Goal: Information Seeking & Learning: Learn about a topic

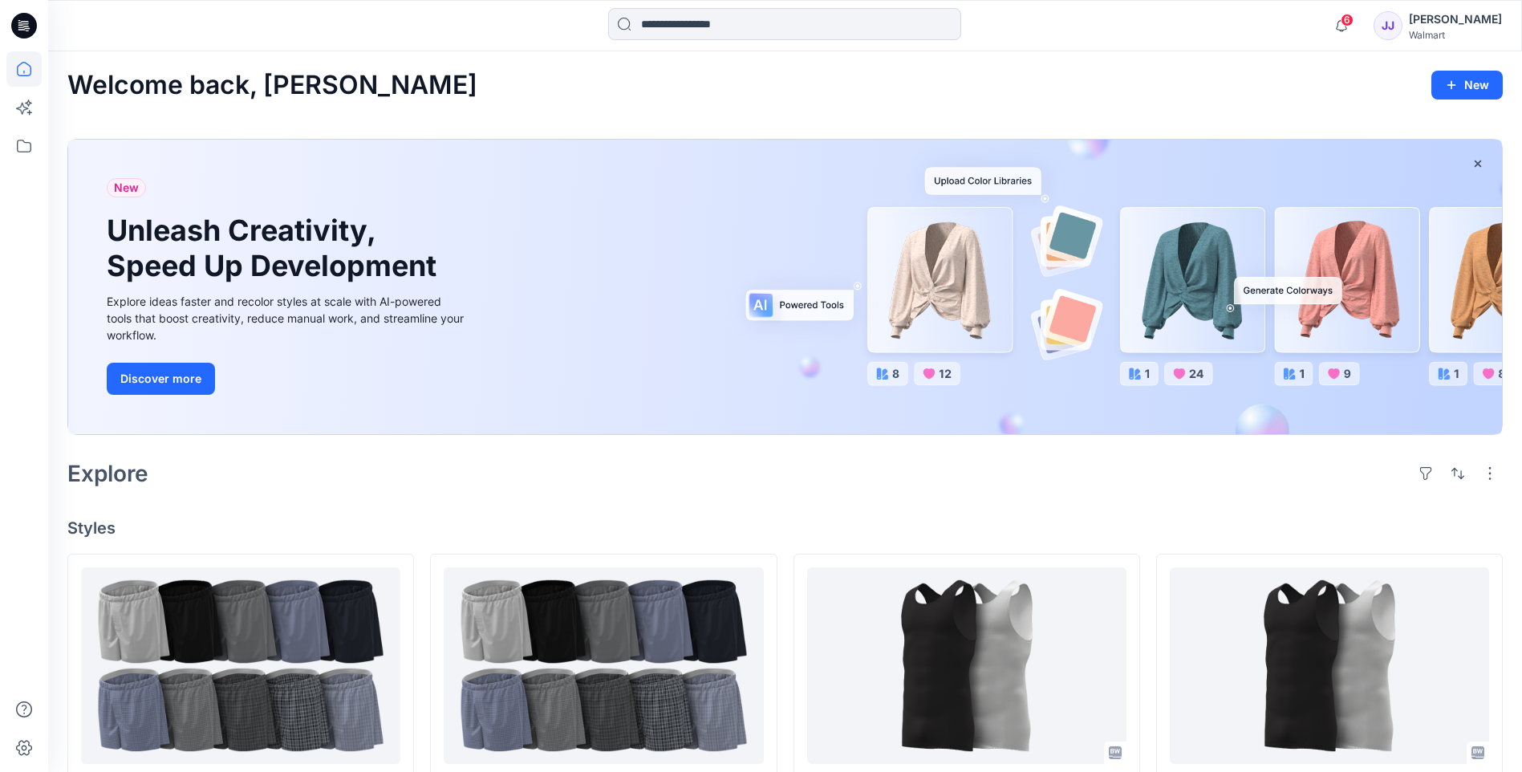
scroll to position [347, 0]
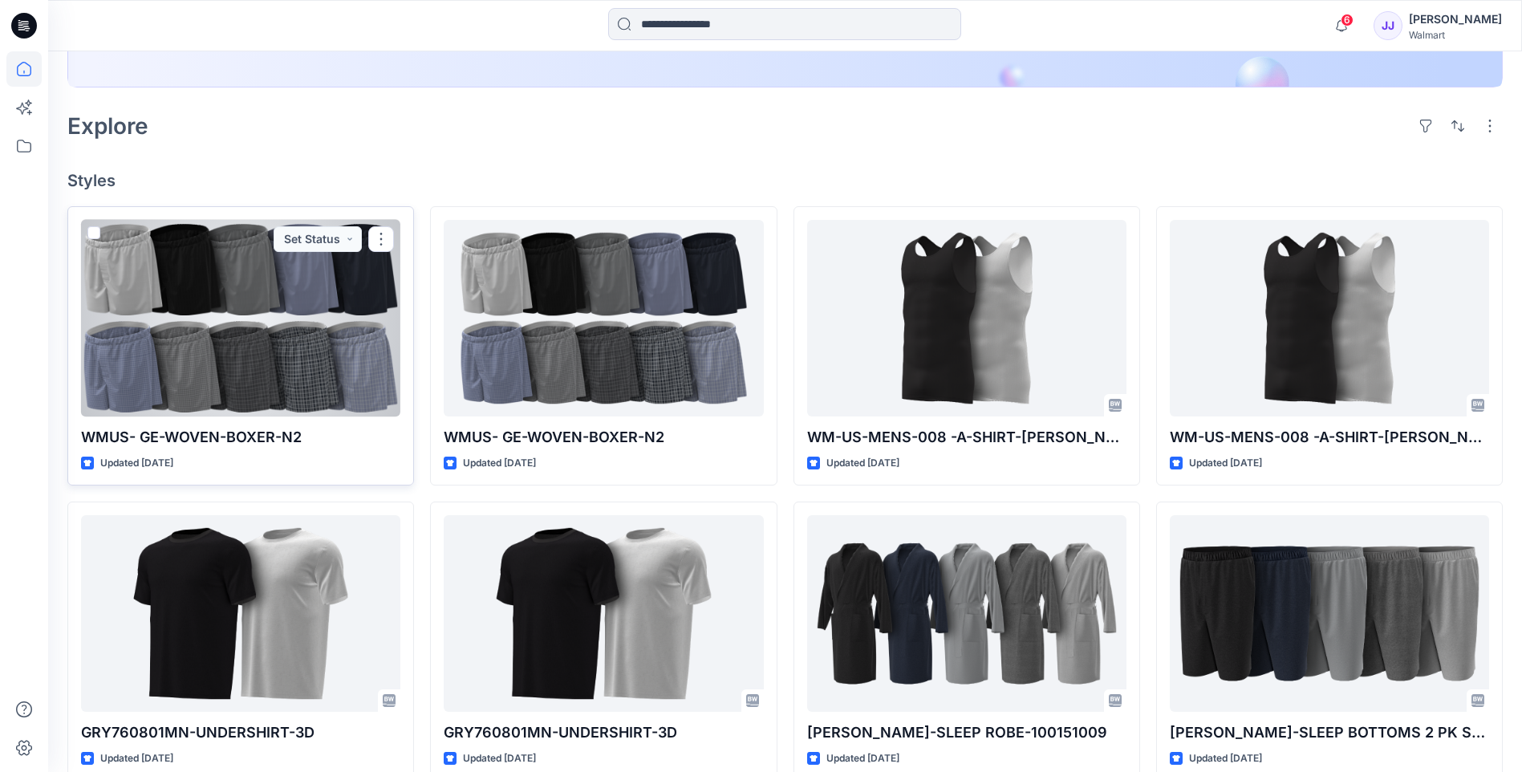
click at [217, 350] on div at bounding box center [240, 318] width 319 height 197
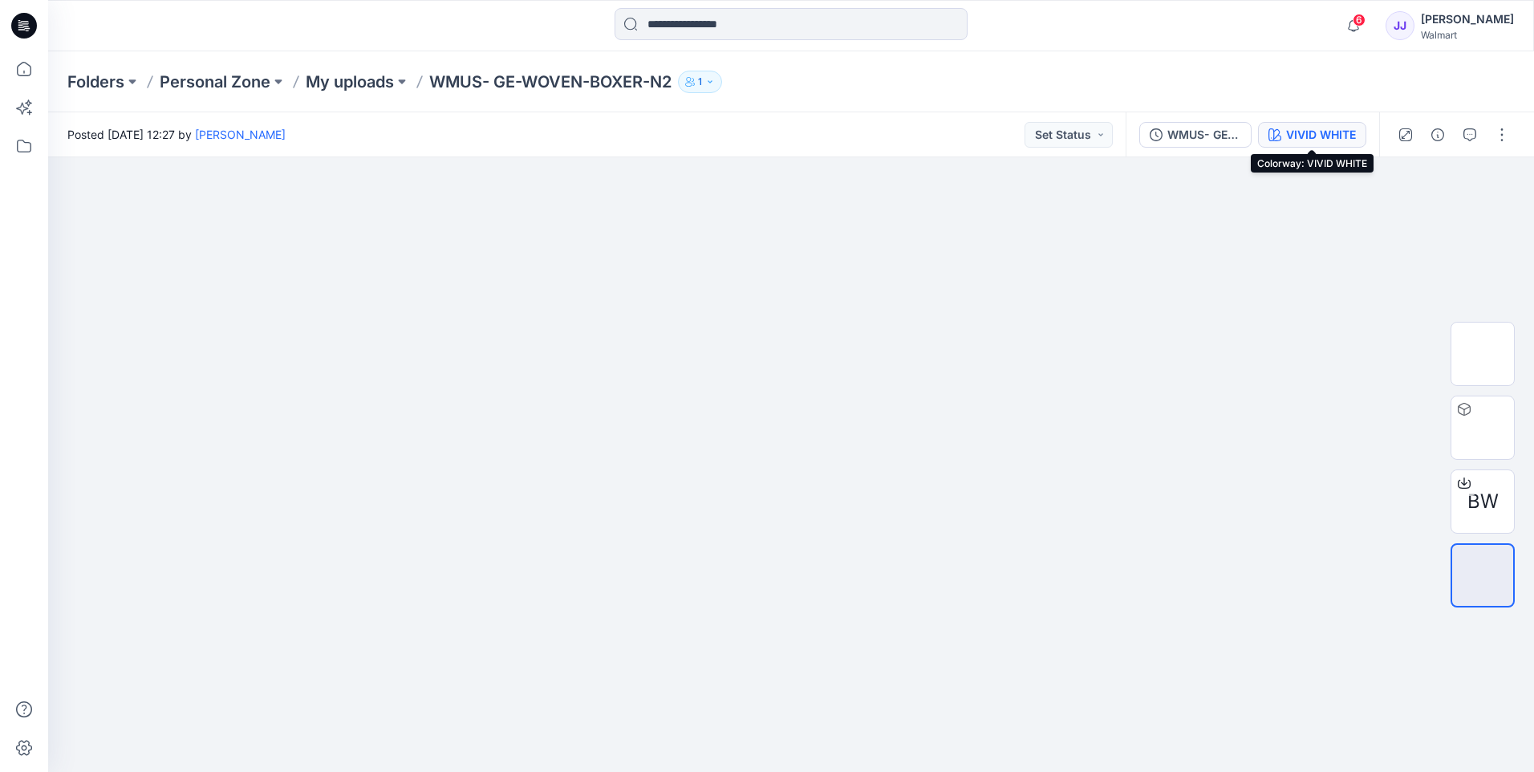
click at [1321, 132] on div "VIVID WHITE" at bounding box center [1321, 135] width 70 height 18
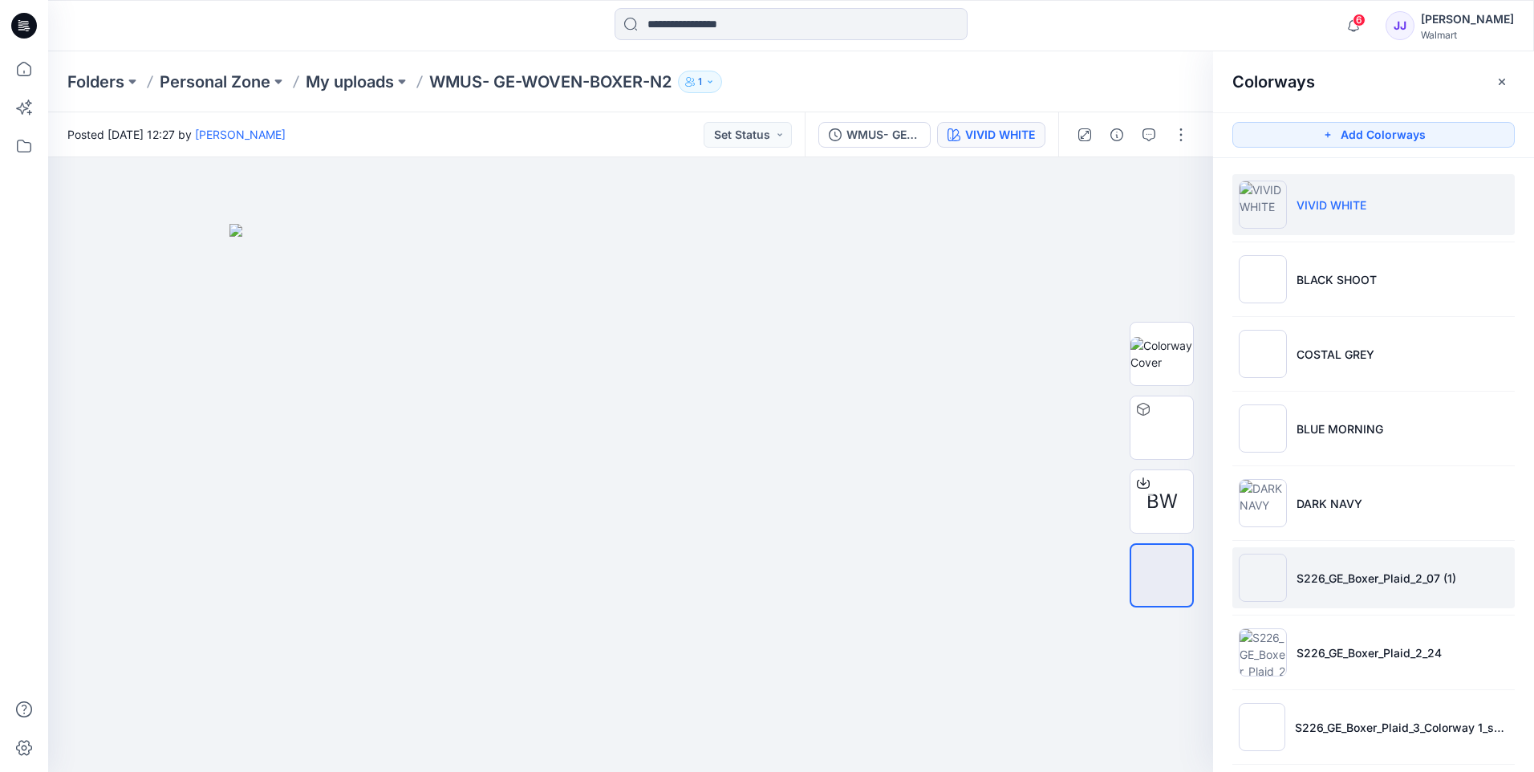
click at [1343, 574] on p "S226_GE_Boxer_Plaid_2_07 (1)" at bounding box center [1376, 578] width 160 height 17
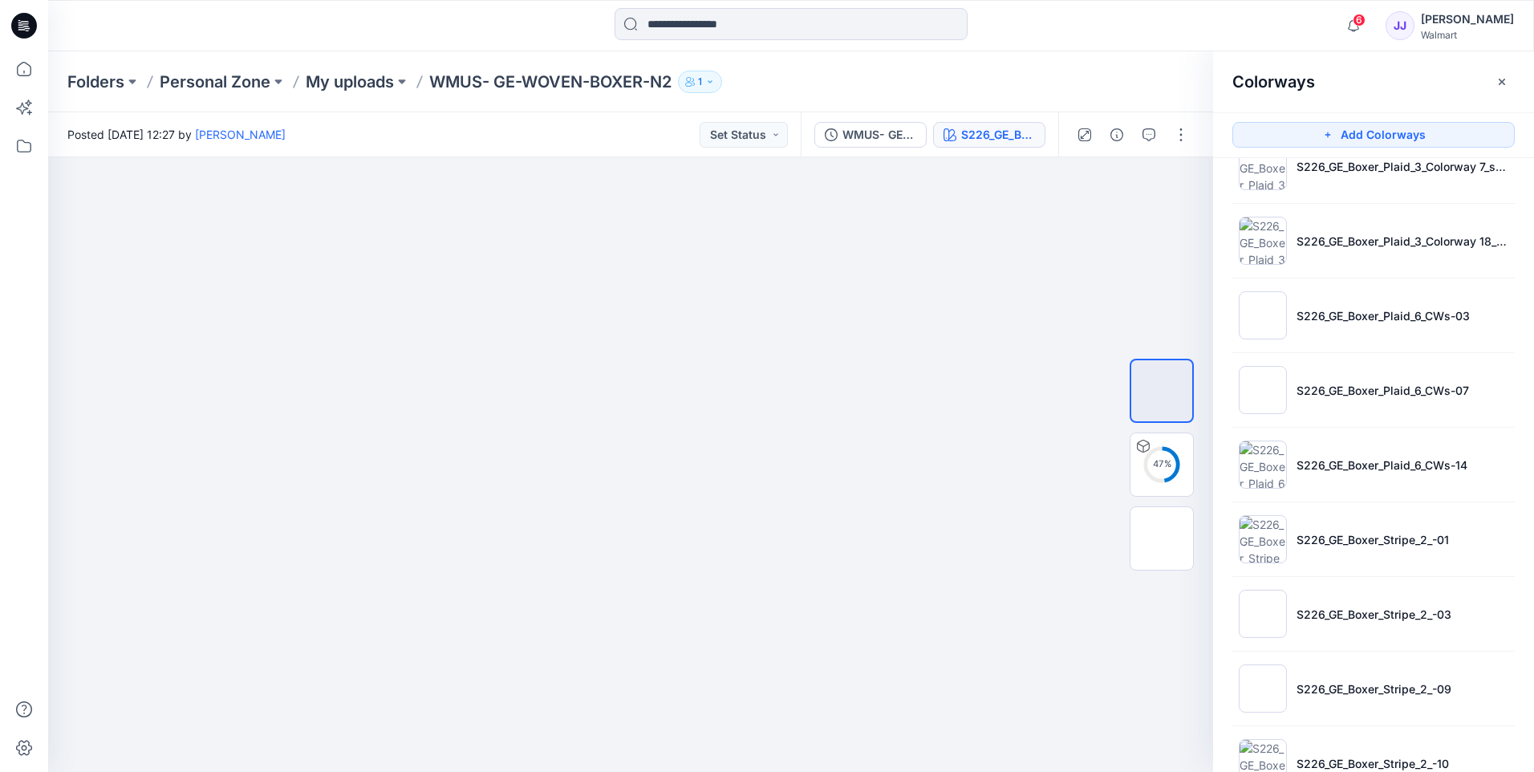
scroll to position [761, 0]
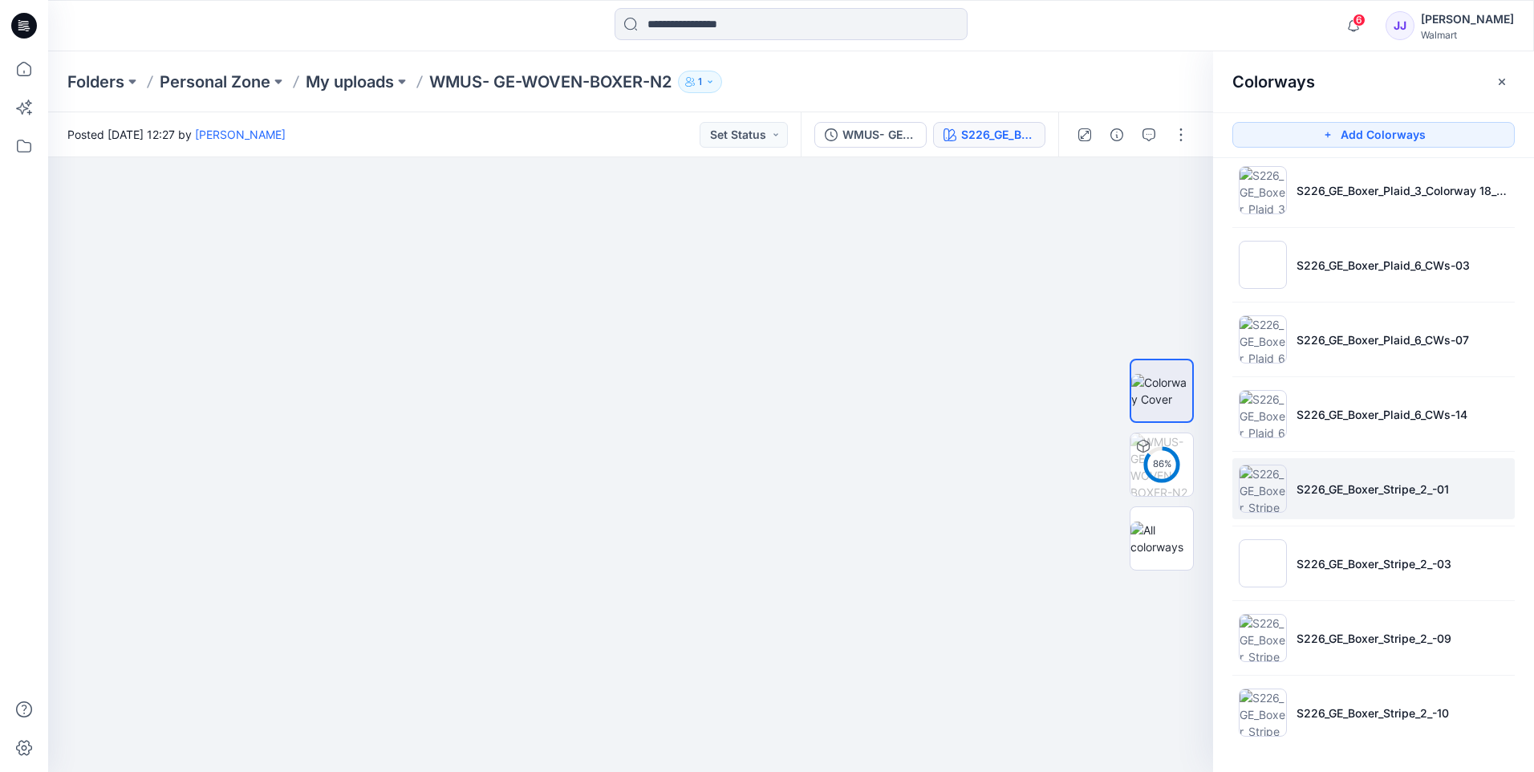
click at [1269, 477] on img at bounding box center [1263, 489] width 48 height 48
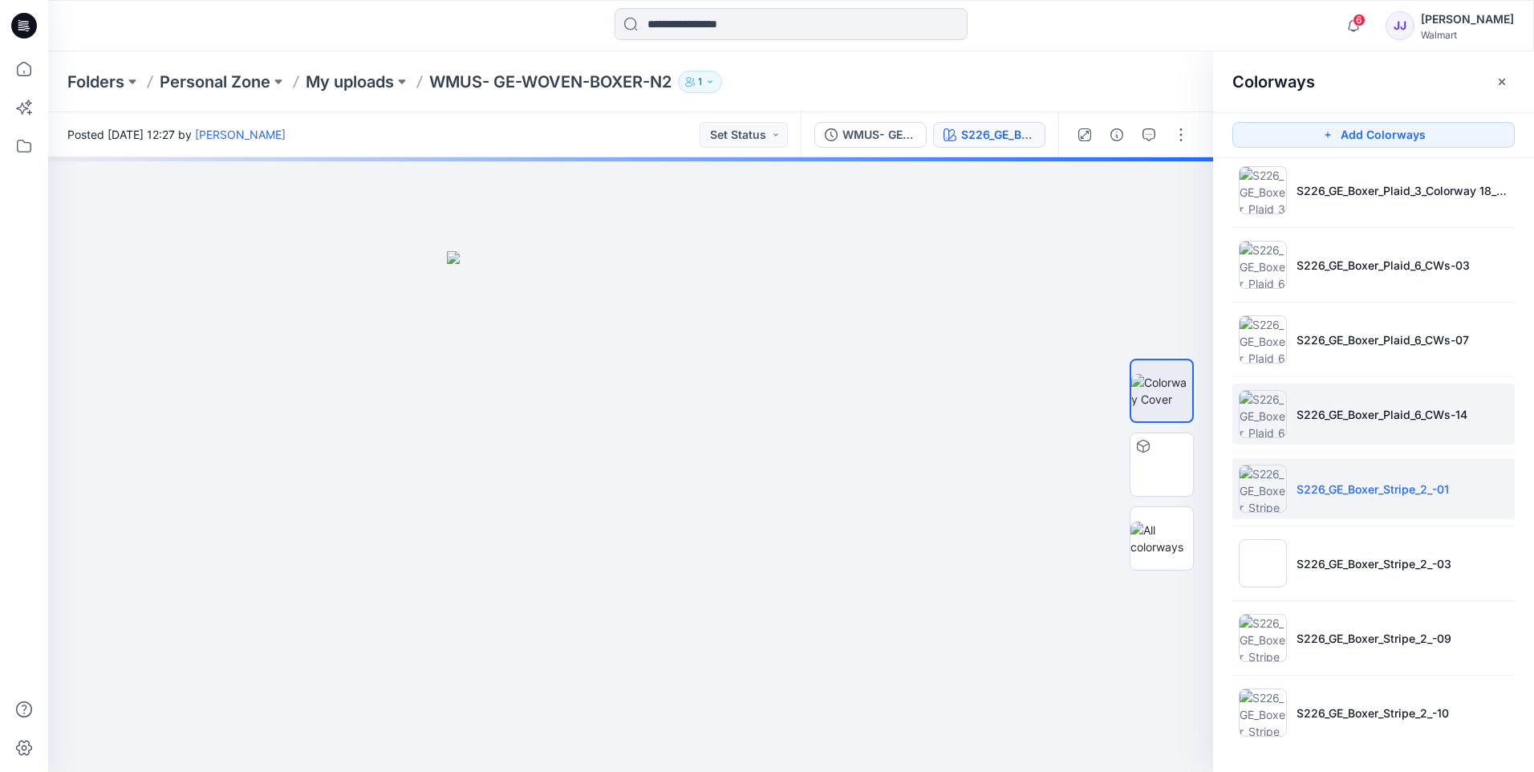
click at [1269, 395] on img at bounding box center [1263, 414] width 48 height 48
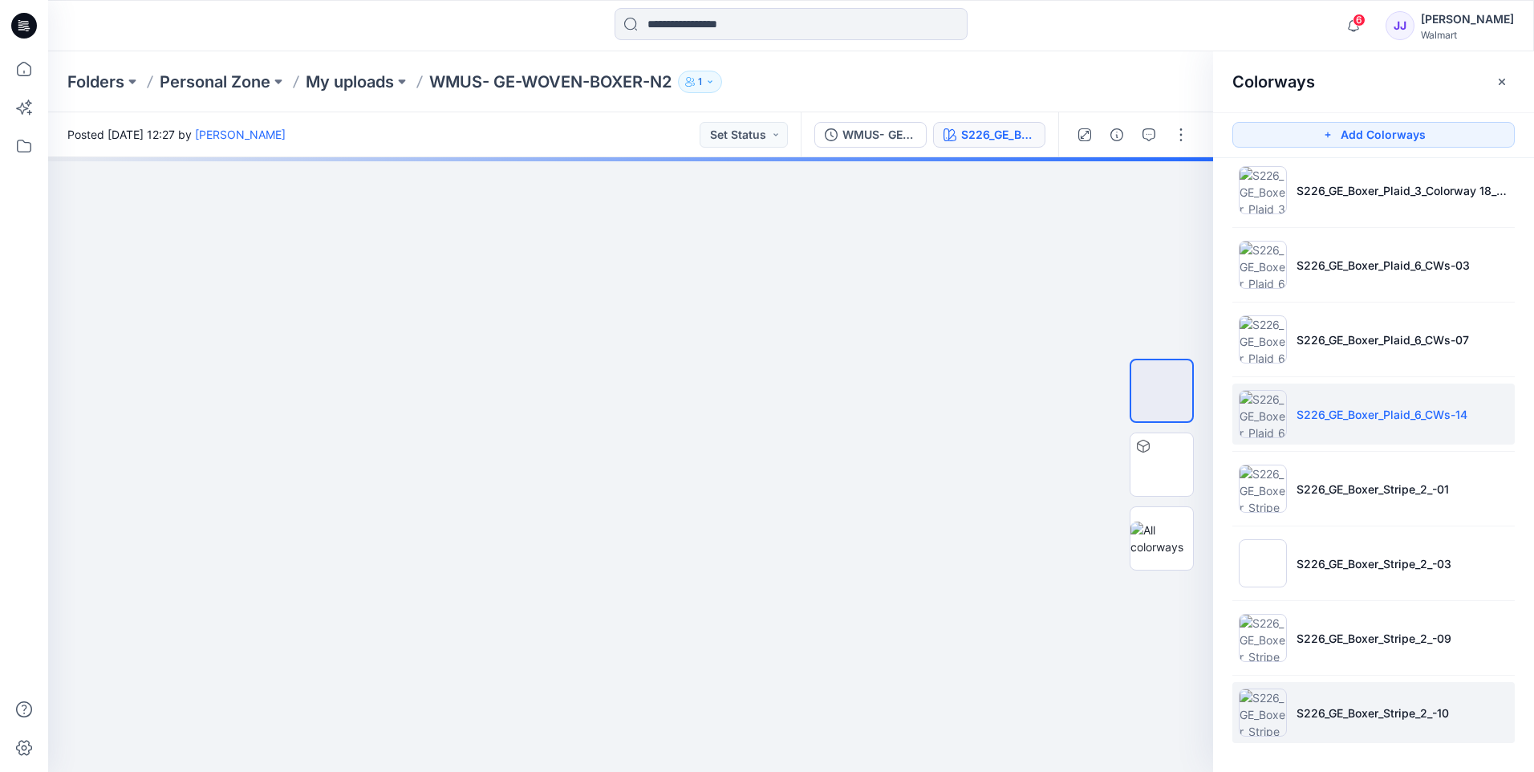
click at [1262, 720] on img at bounding box center [1263, 712] width 48 height 48
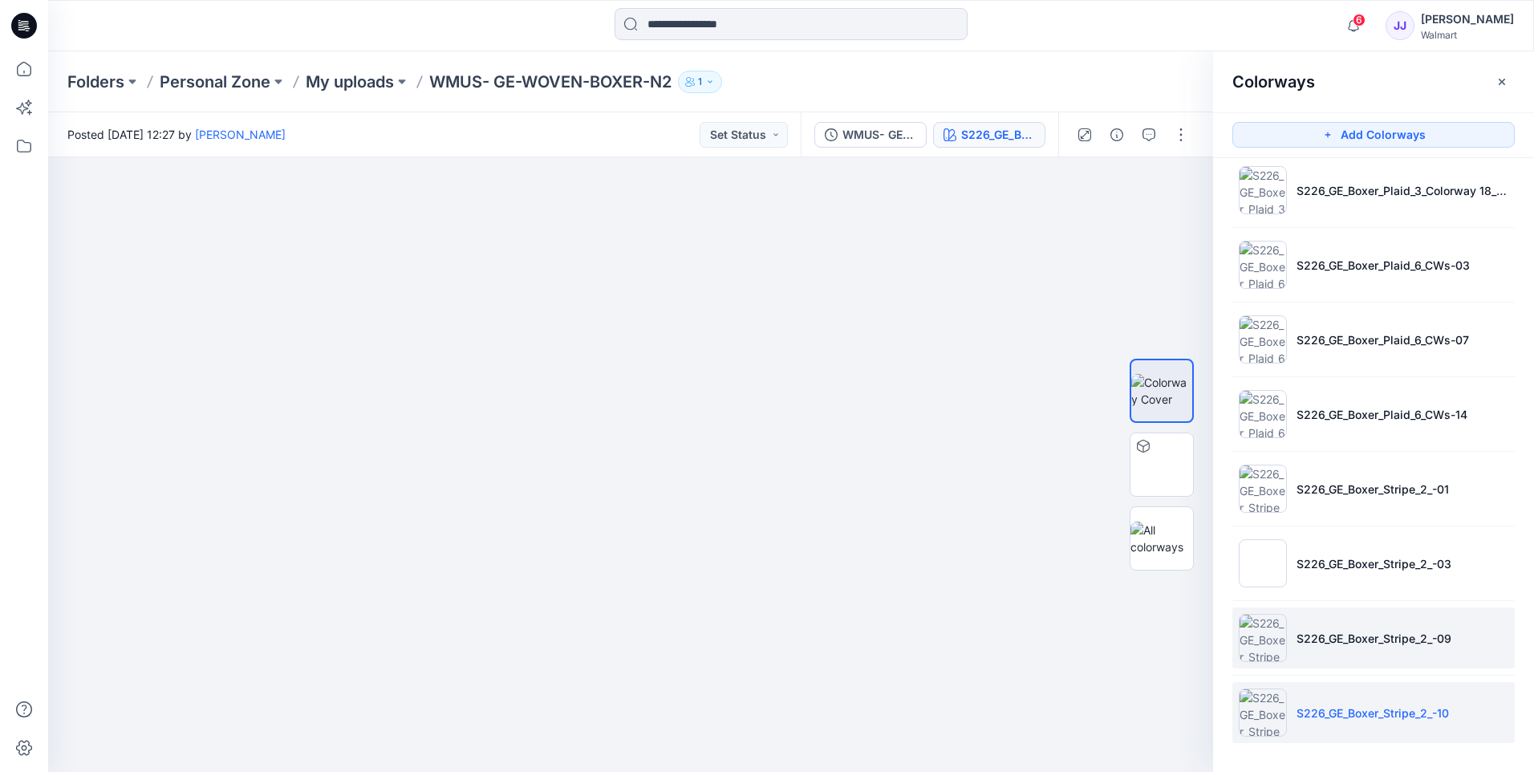
click at [1261, 635] on img at bounding box center [1263, 638] width 48 height 48
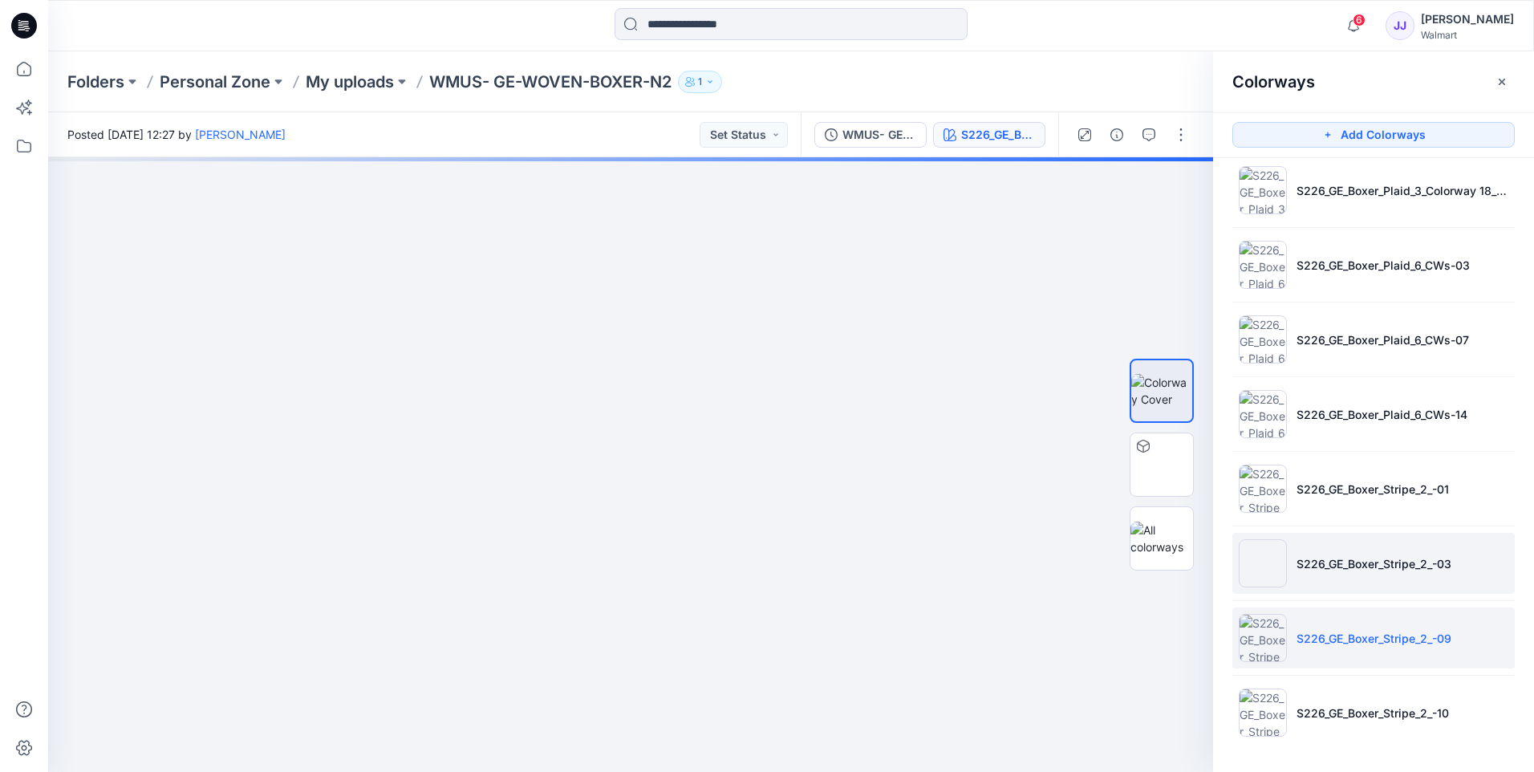
click at [1268, 564] on img at bounding box center [1263, 563] width 48 height 48
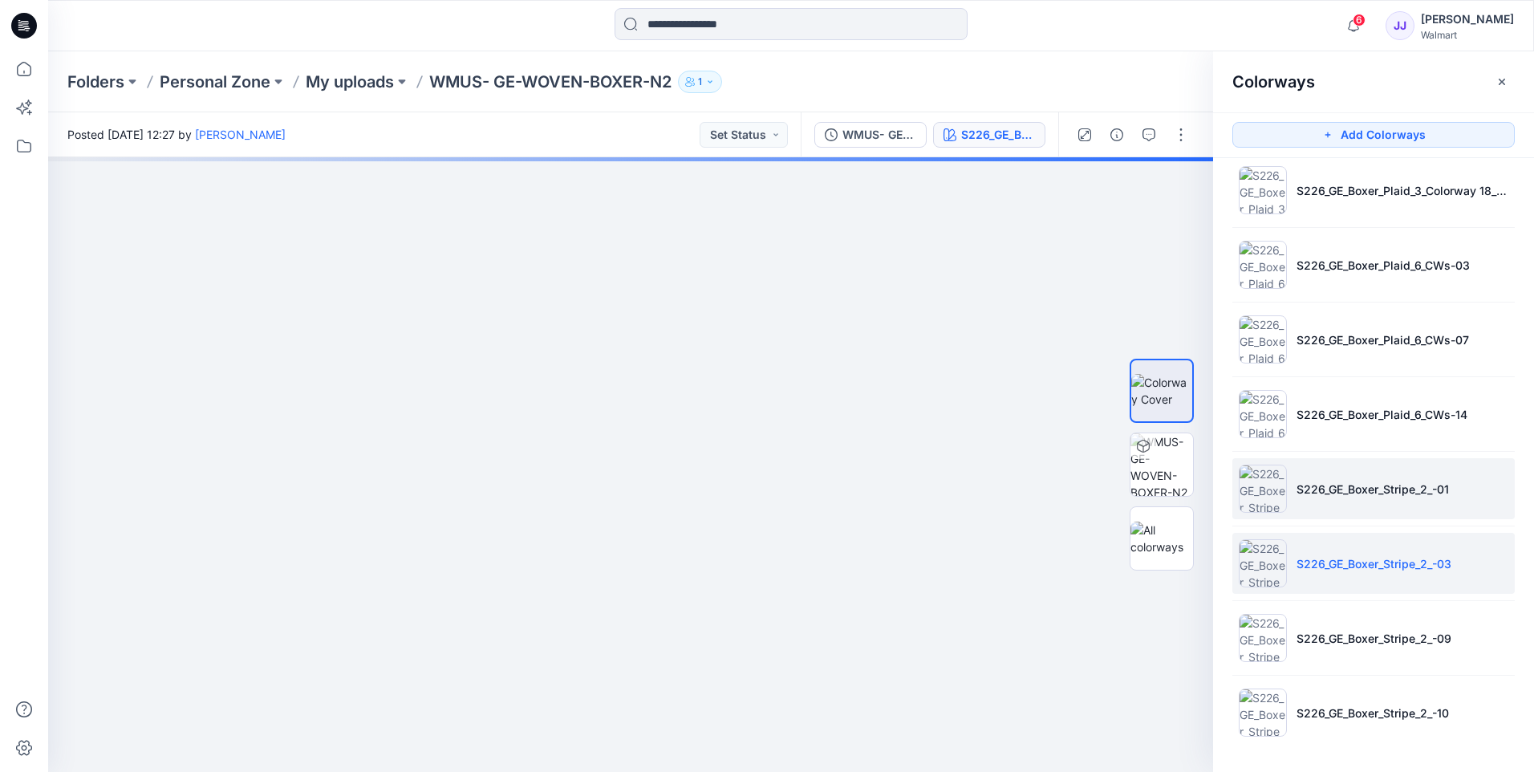
click at [1269, 481] on img at bounding box center [1263, 489] width 48 height 48
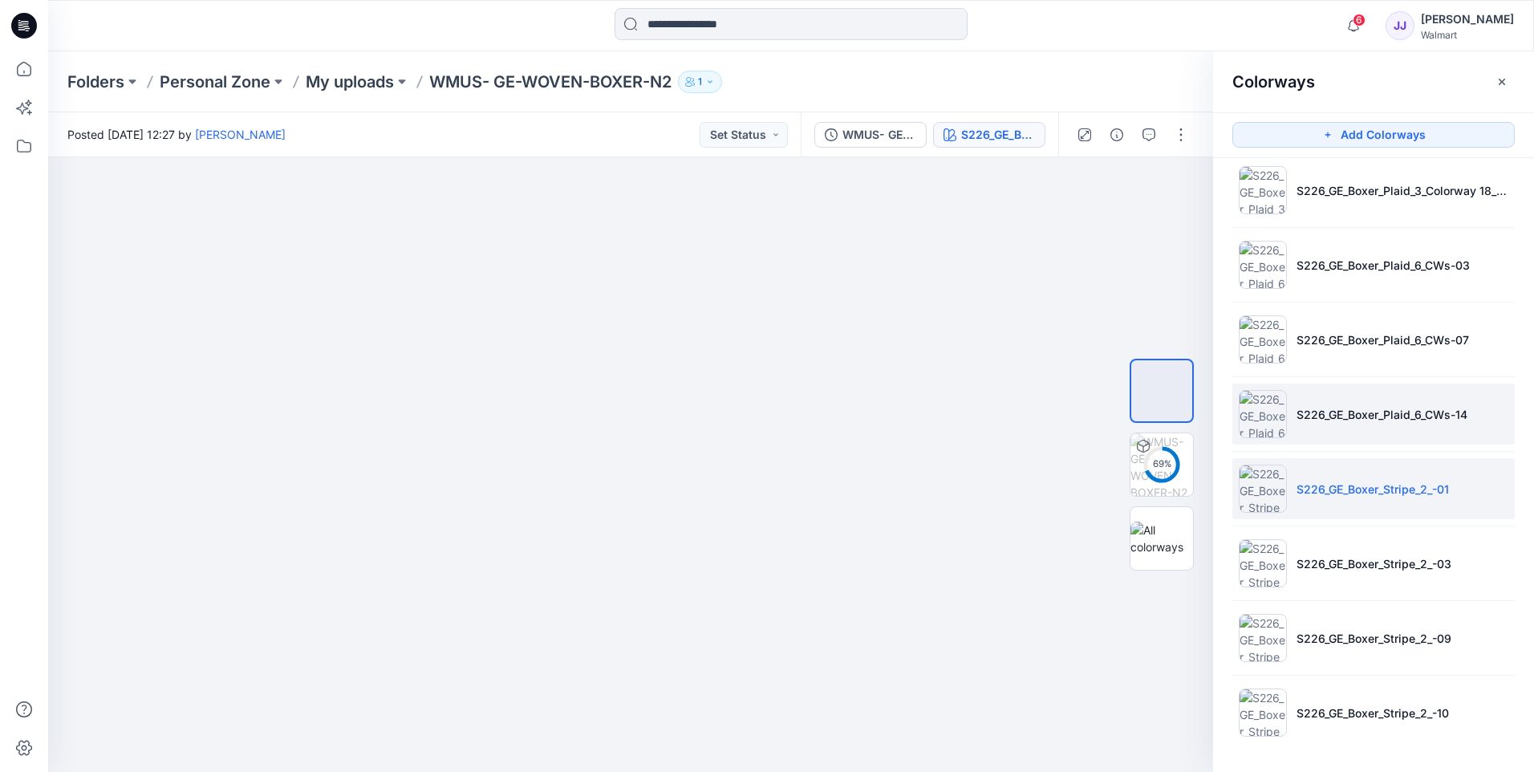
click at [1255, 434] on img at bounding box center [1263, 414] width 48 height 48
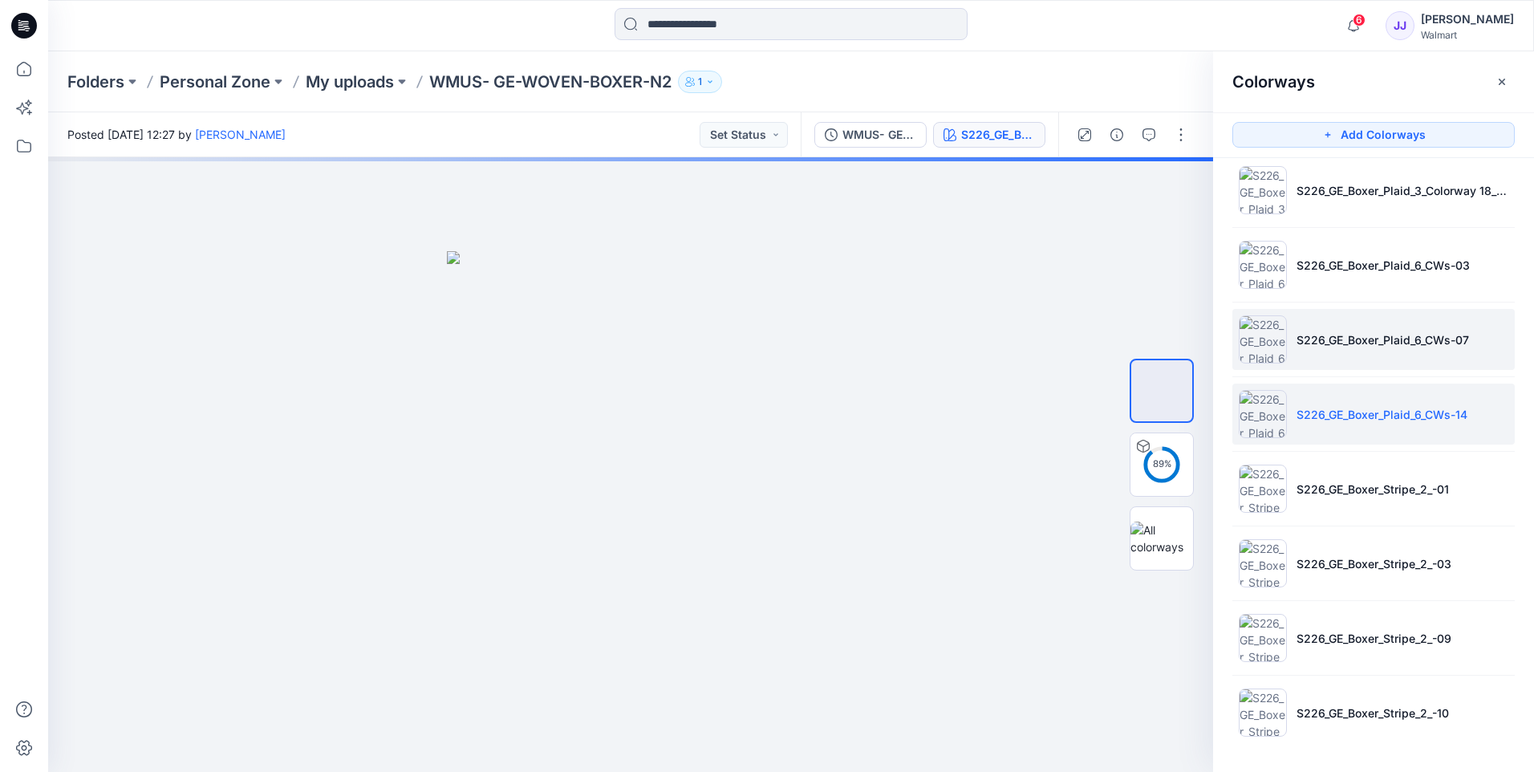
click at [1276, 349] on img at bounding box center [1263, 339] width 48 height 48
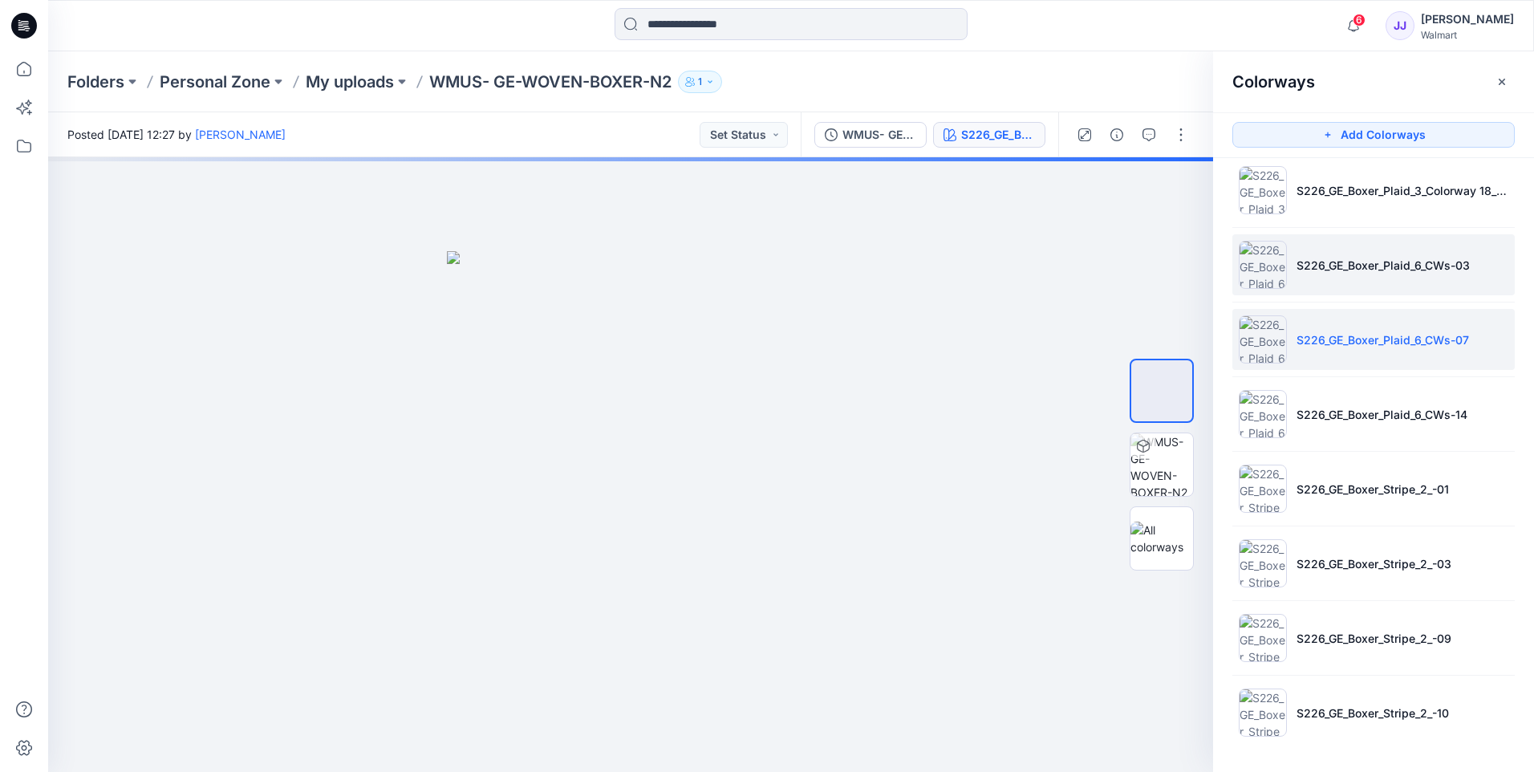
click at [1250, 278] on img at bounding box center [1263, 265] width 48 height 48
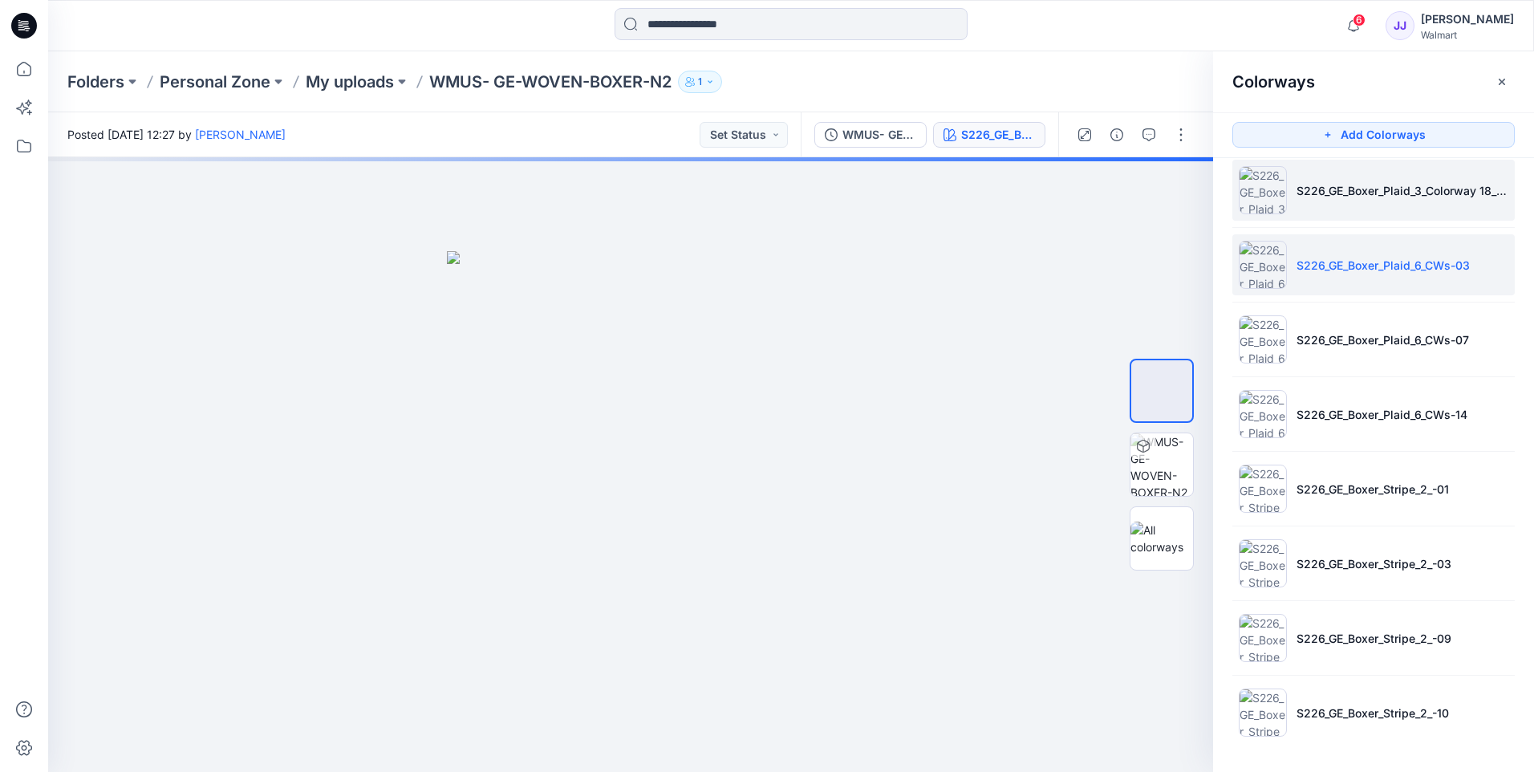
click at [1252, 207] on img at bounding box center [1263, 190] width 48 height 48
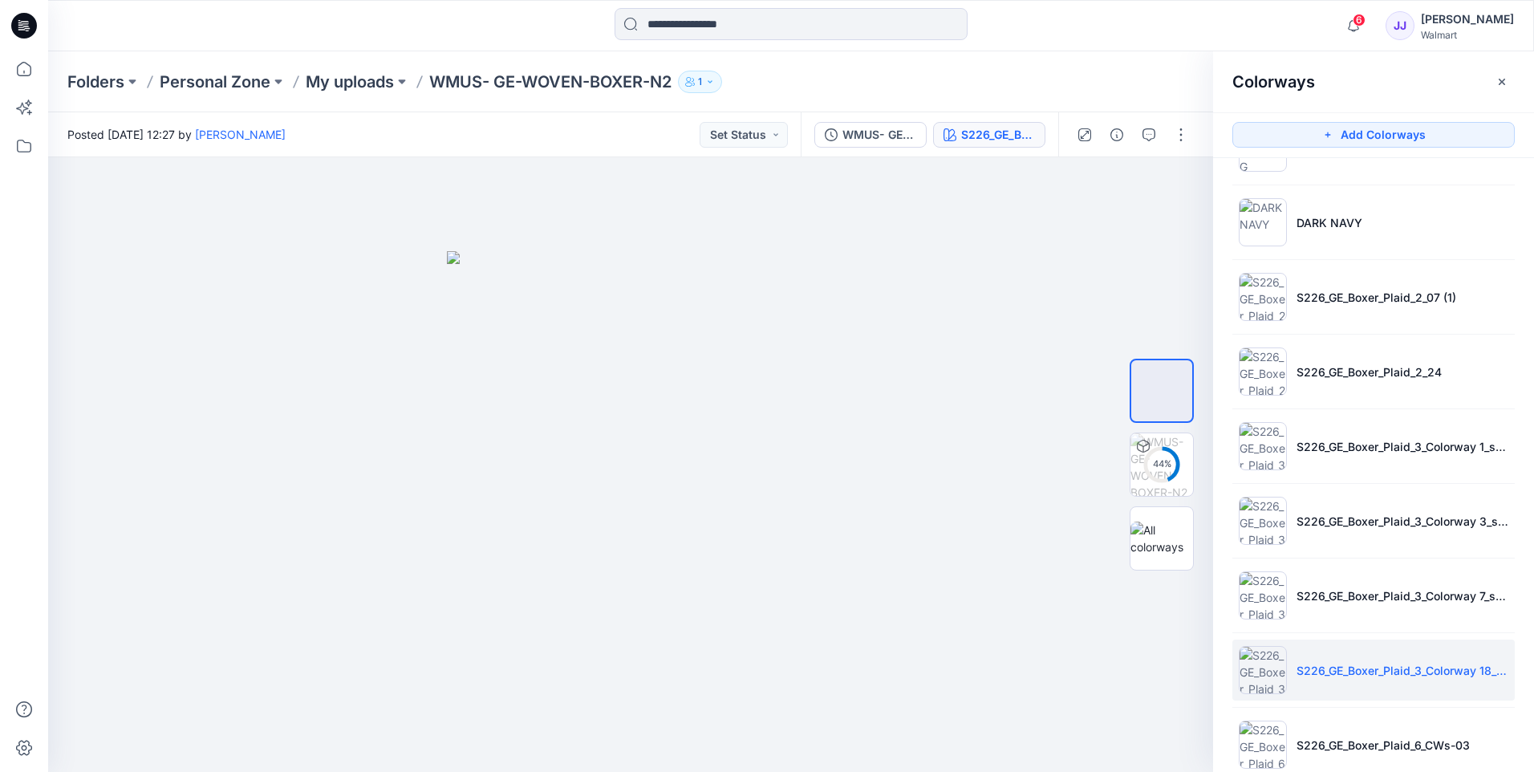
scroll to position [229, 0]
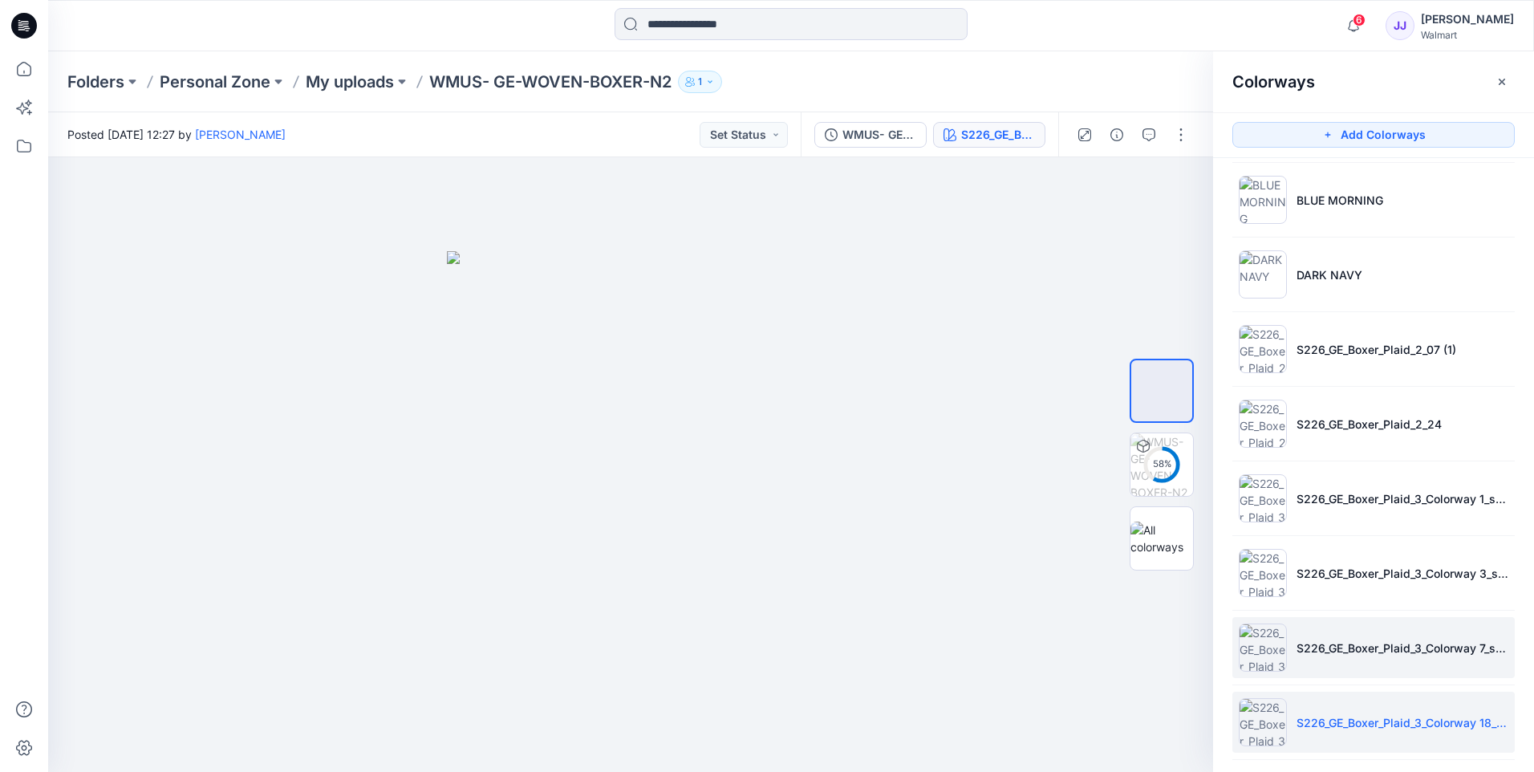
click at [1243, 655] on img at bounding box center [1263, 647] width 48 height 48
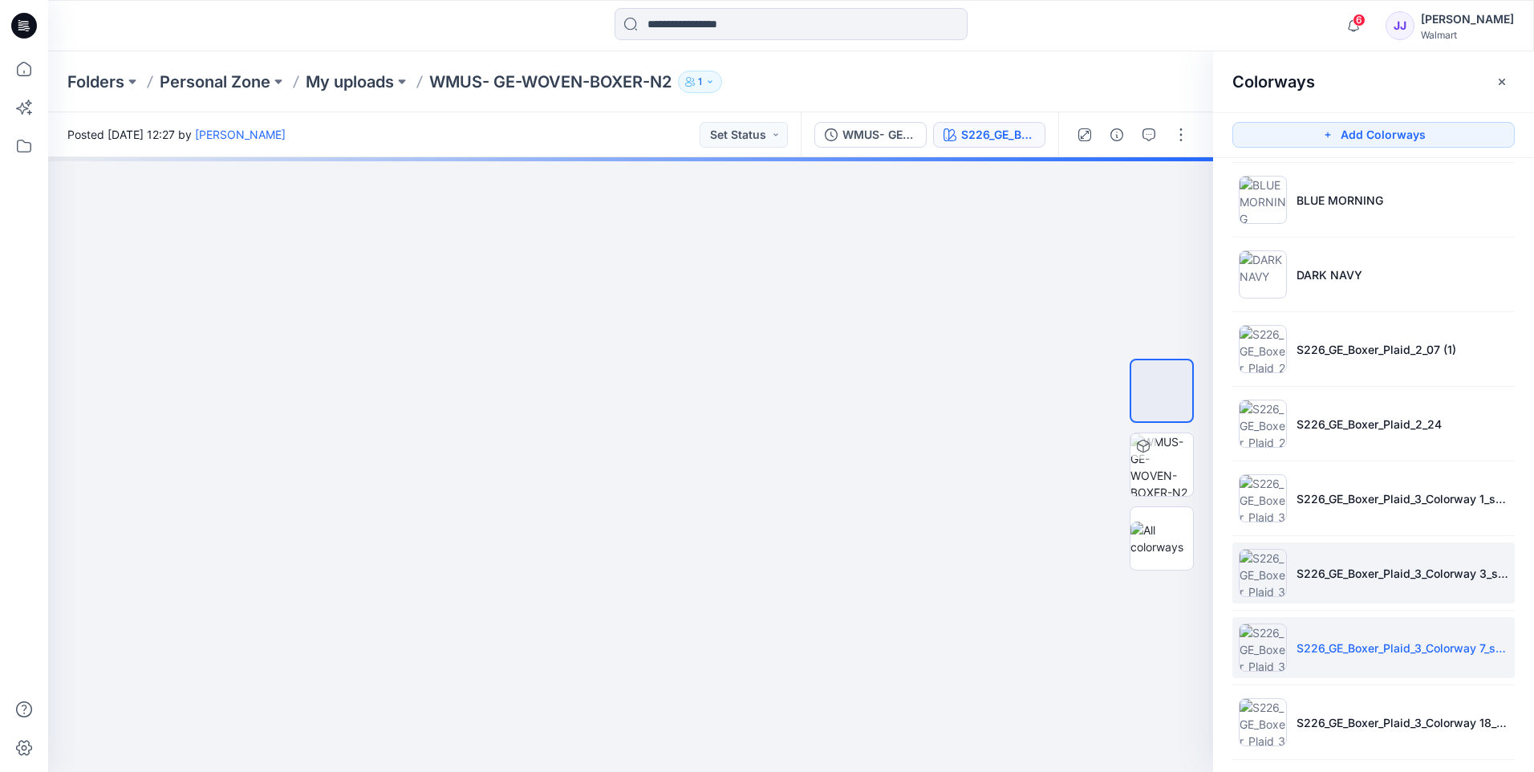
click at [1252, 570] on img at bounding box center [1263, 573] width 48 height 48
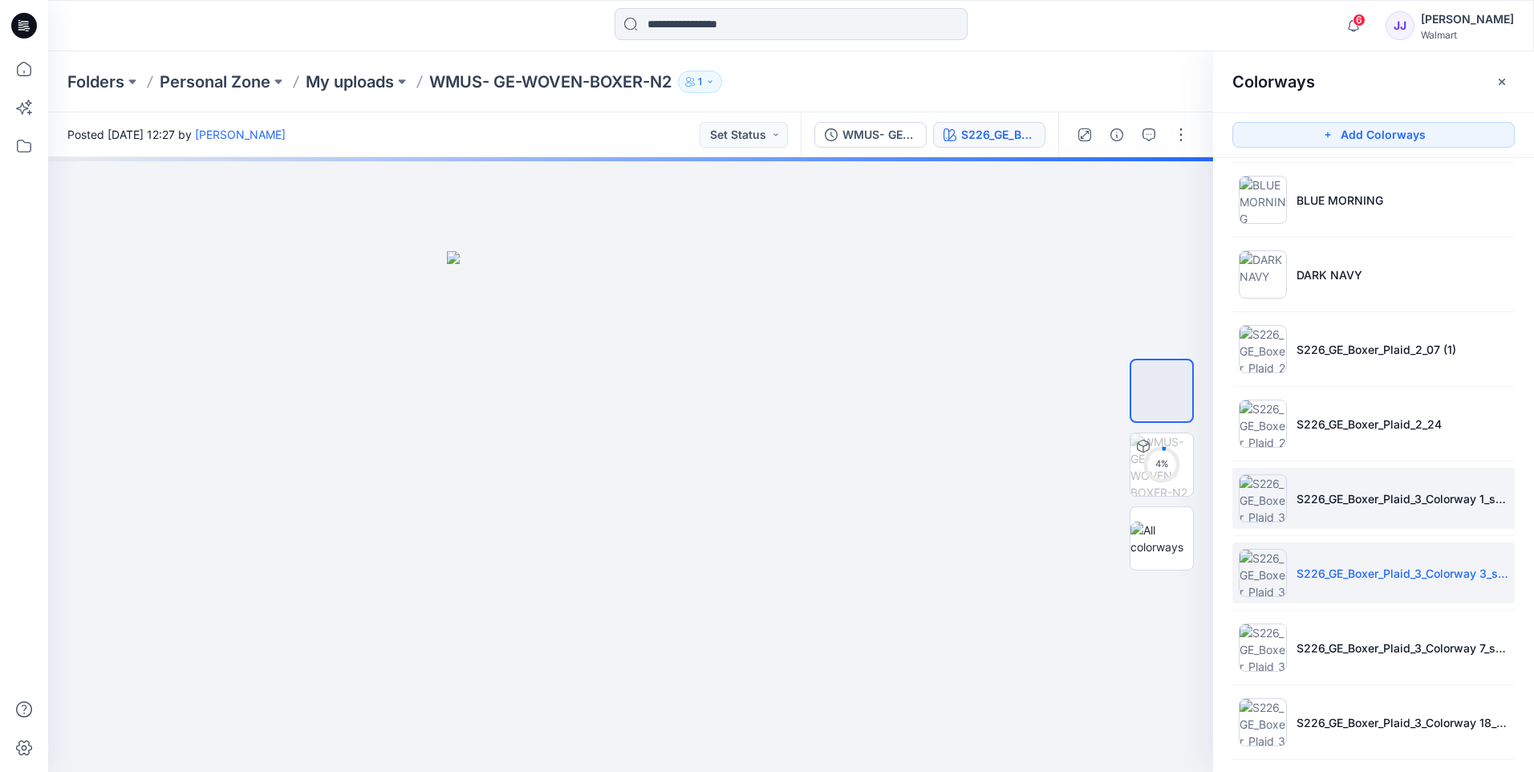
click at [1264, 501] on img at bounding box center [1263, 498] width 48 height 48
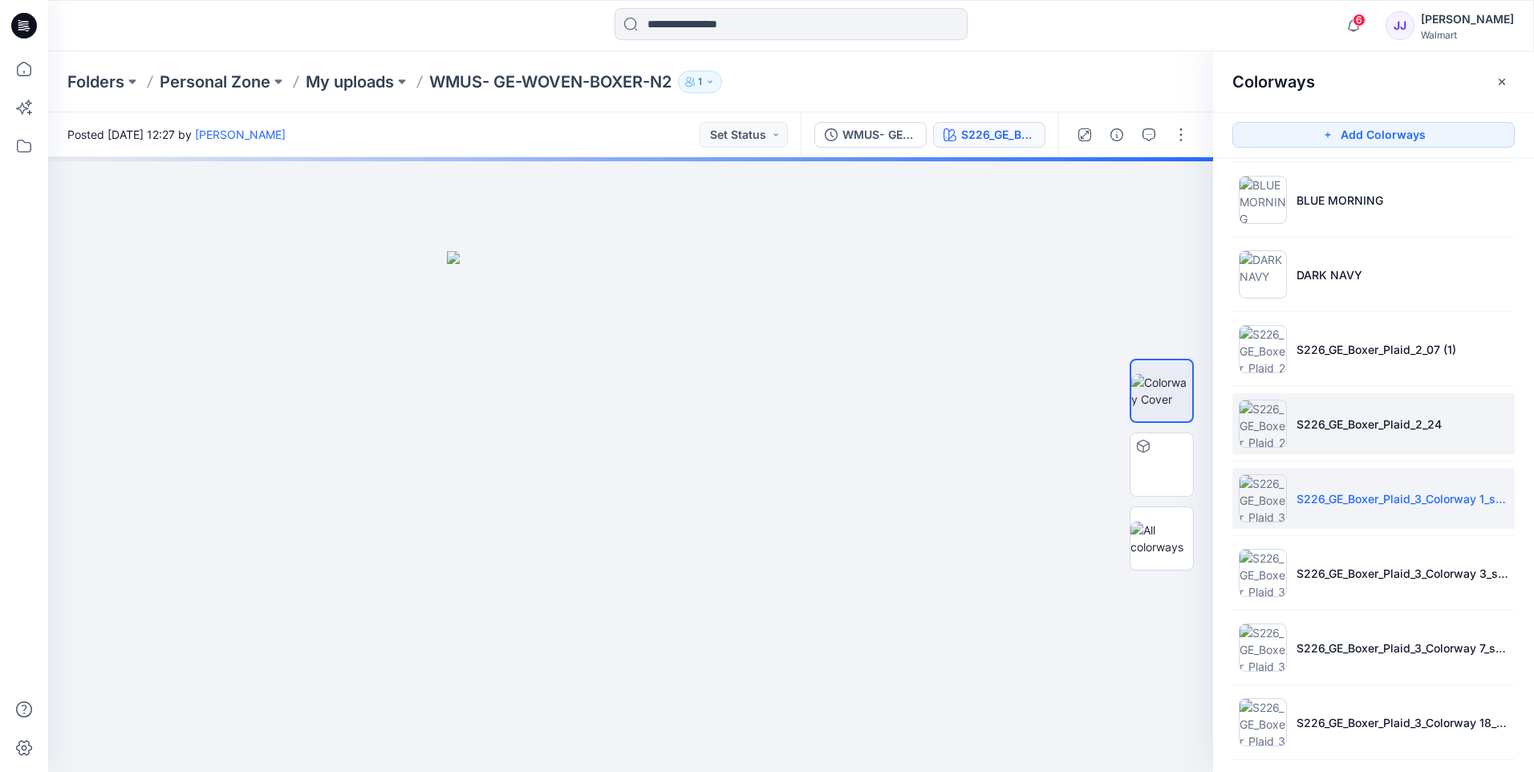
click at [1275, 424] on img at bounding box center [1263, 424] width 48 height 48
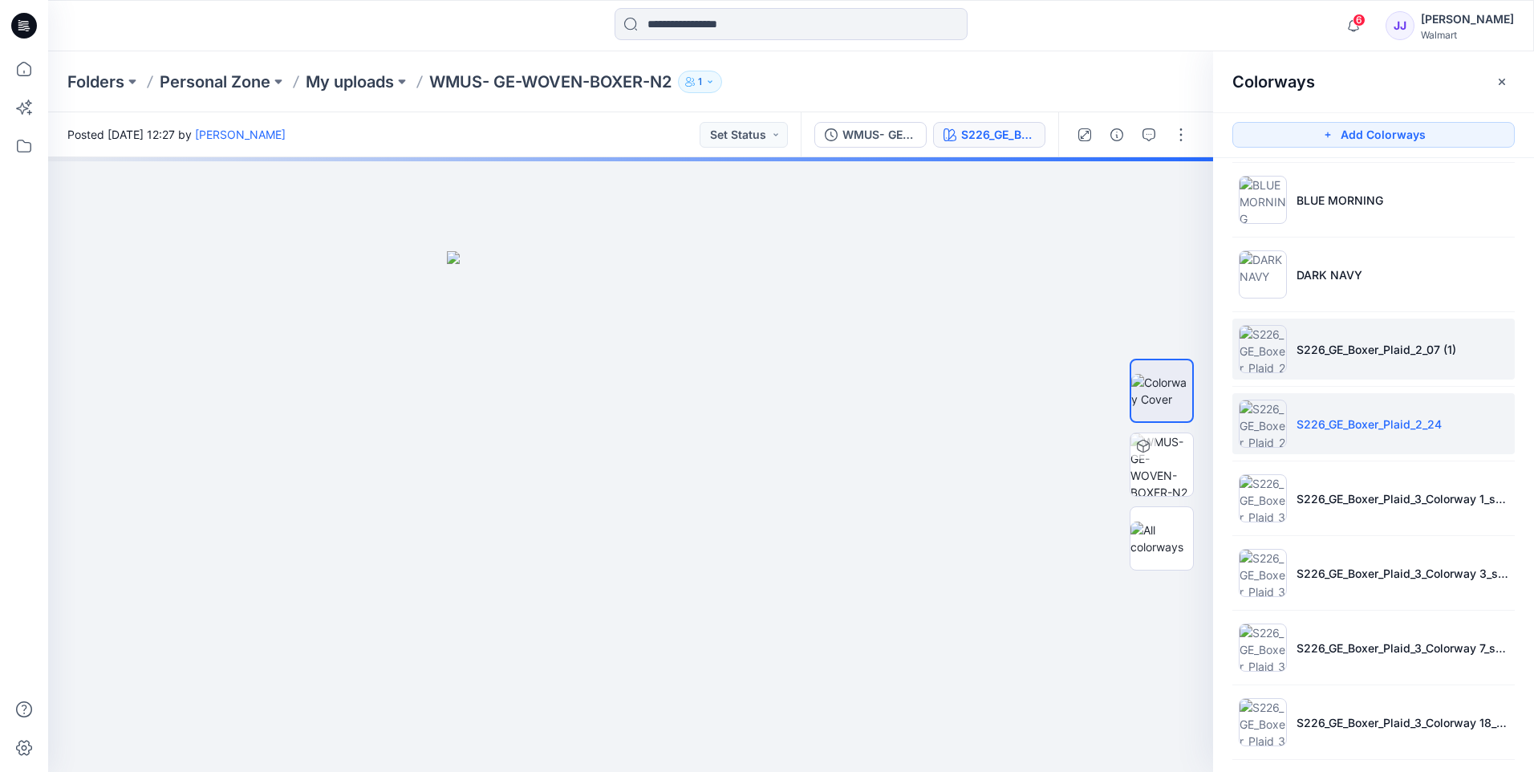
click at [1277, 357] on img at bounding box center [1263, 349] width 48 height 48
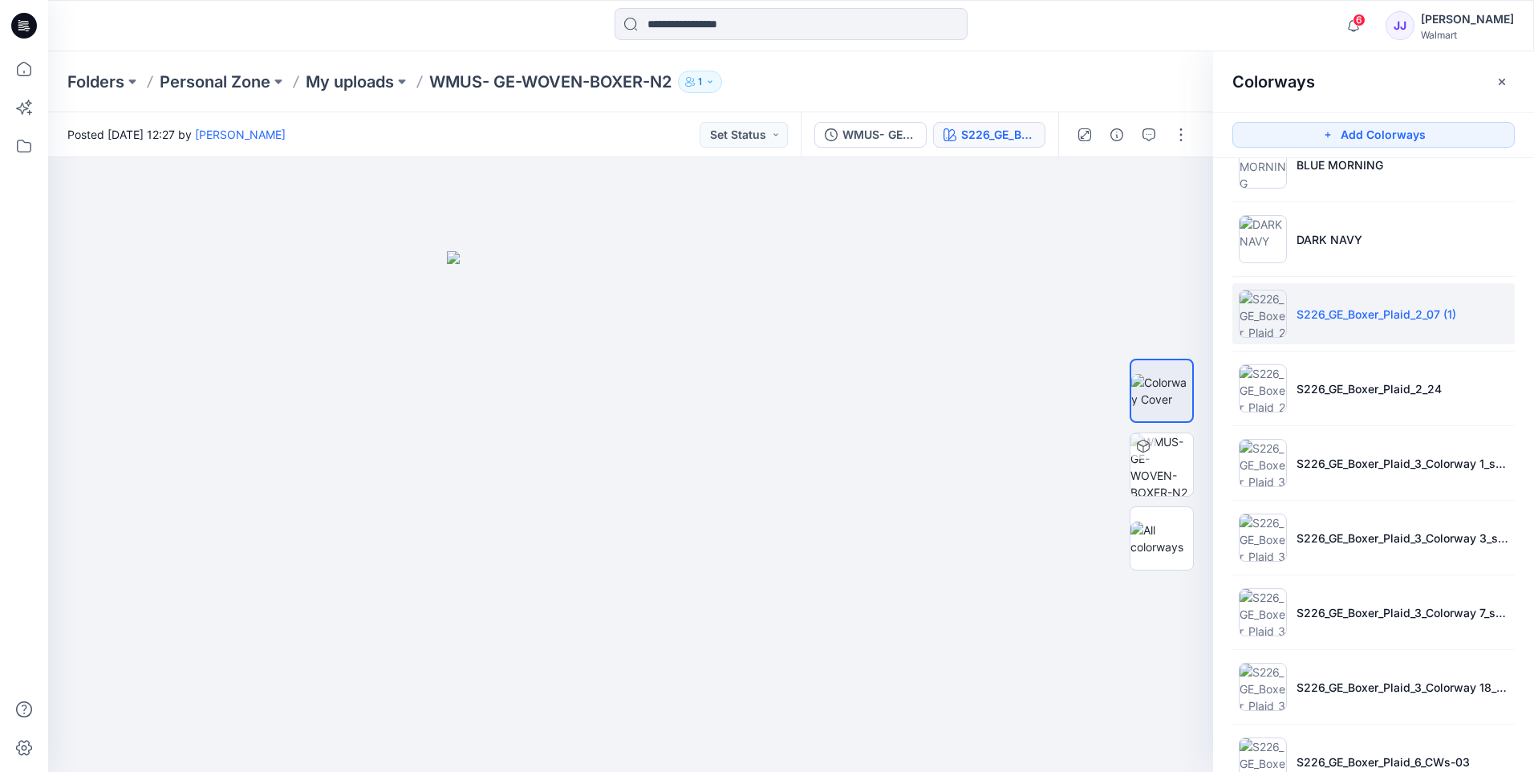
scroll to position [327, 0]
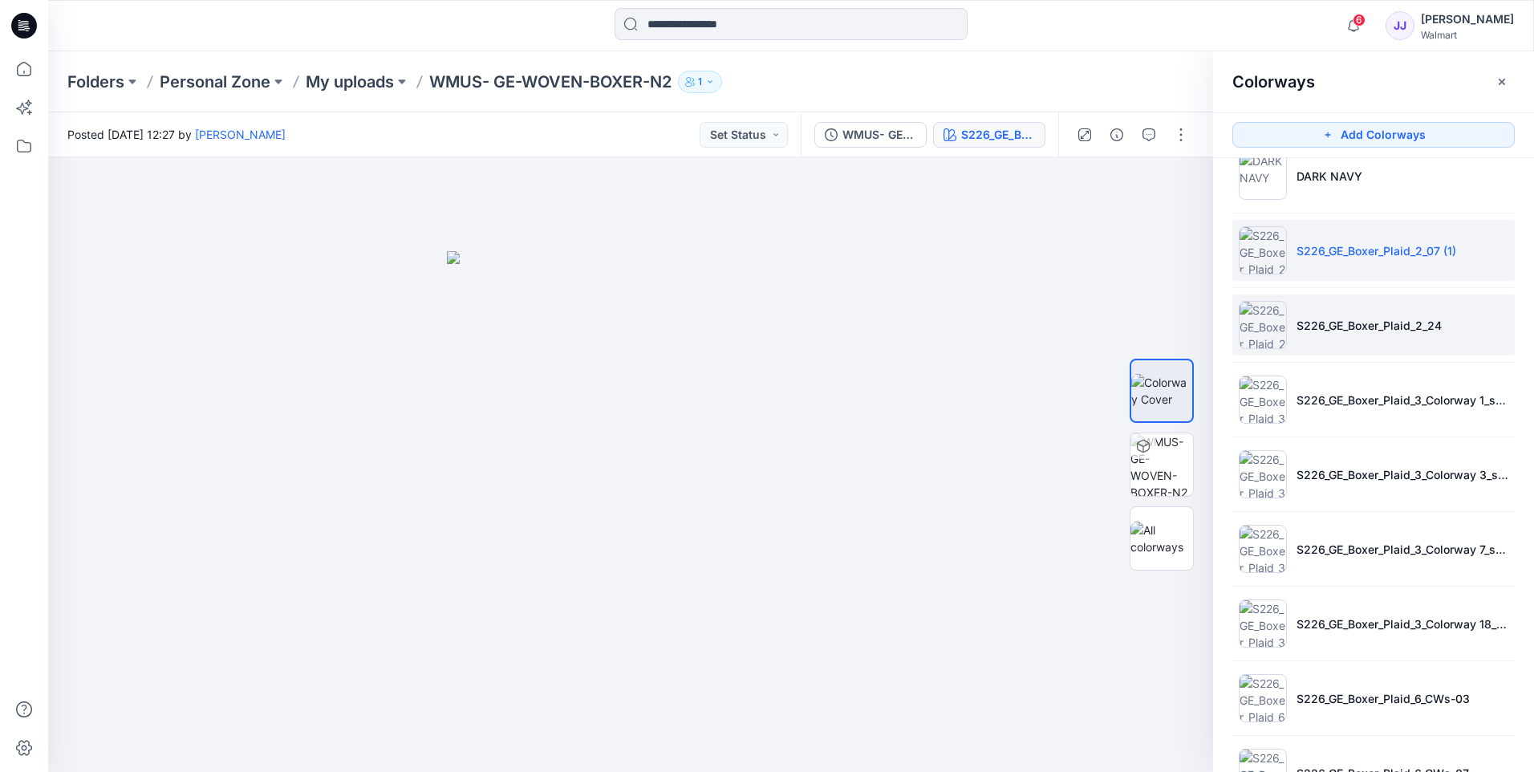
click at [1286, 325] on li "S226_GE_Boxer_Plaid_2_24" at bounding box center [1373, 324] width 282 height 61
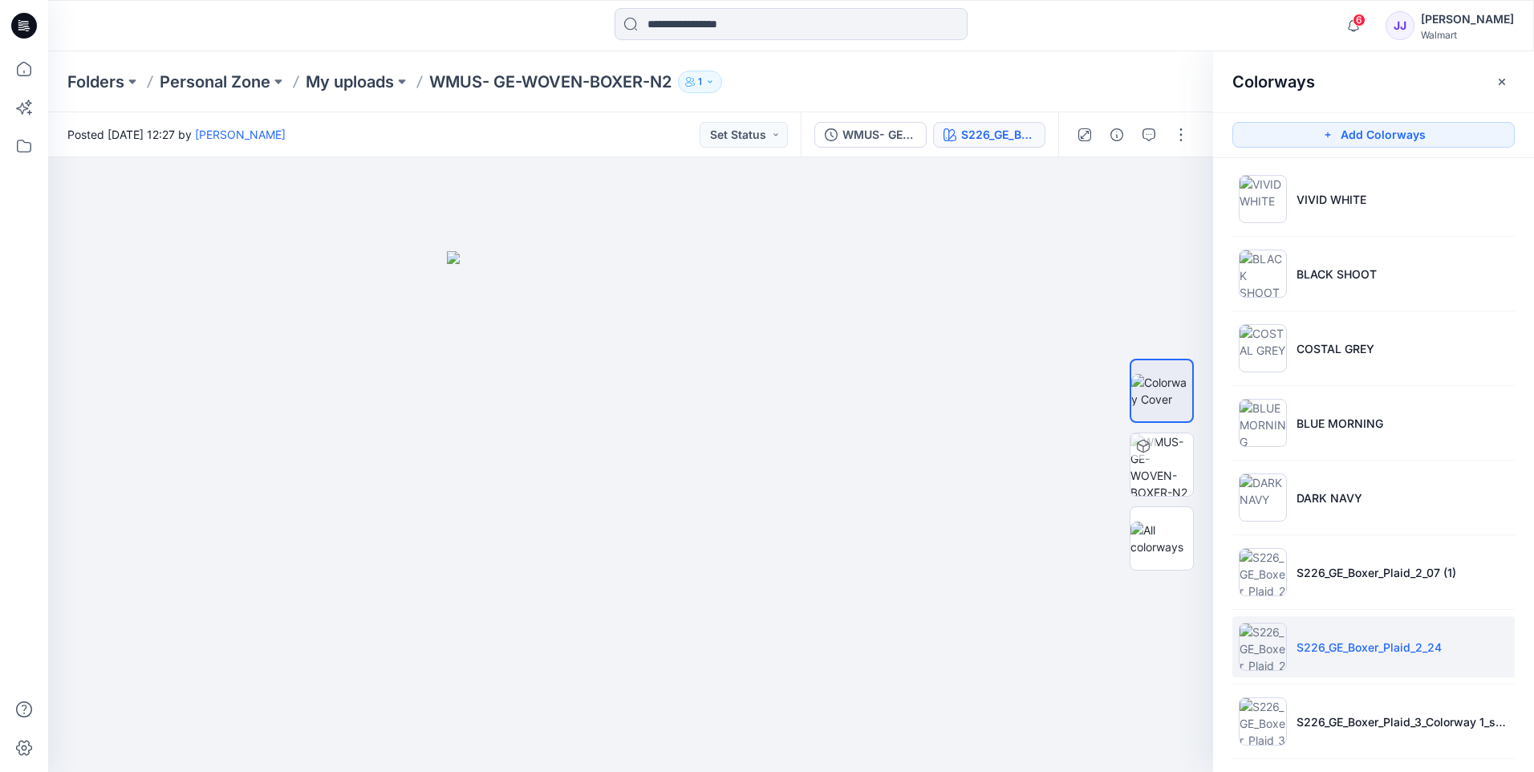
scroll to position [0, 0]
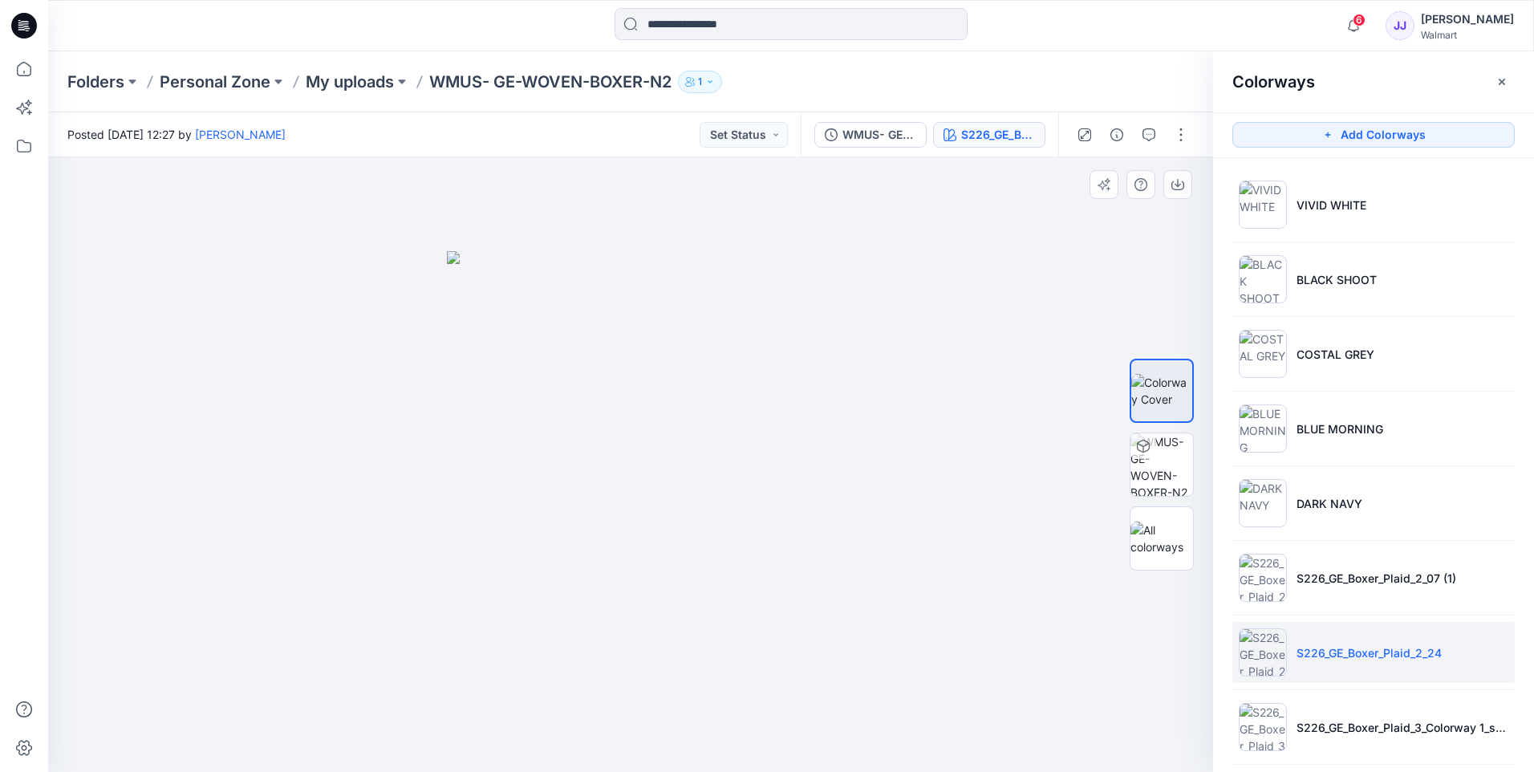
click at [1072, 255] on div at bounding box center [630, 464] width 1165 height 615
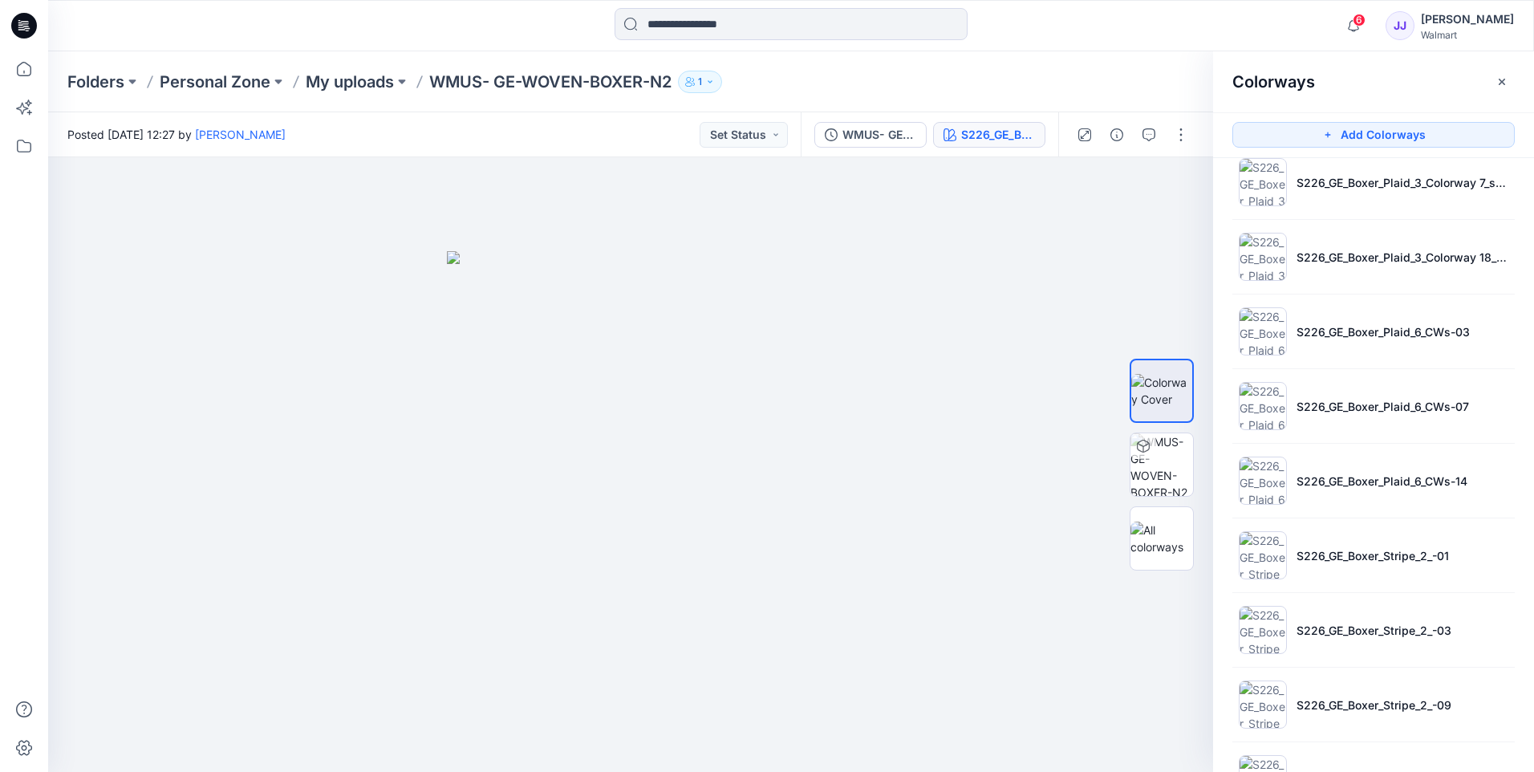
scroll to position [761, 0]
